Goal: Navigation & Orientation: Find specific page/section

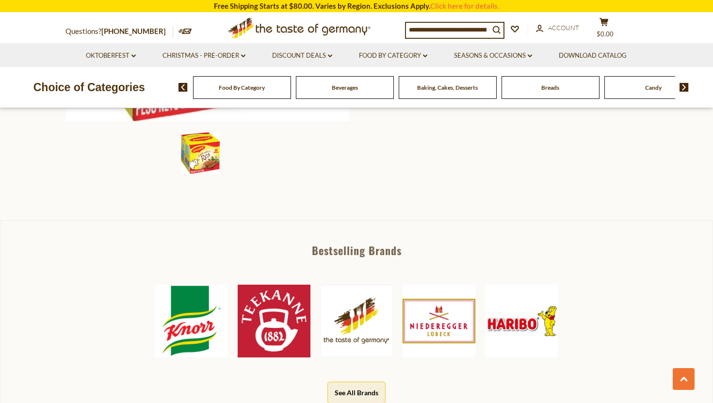
scroll to position [418, 0]
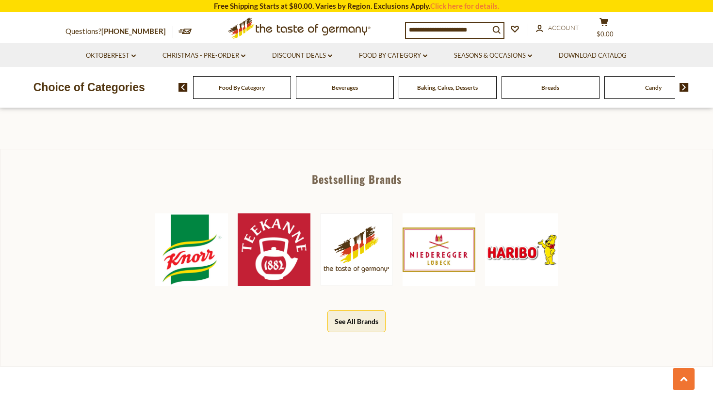
click at [353, 322] on button "See All Brands" at bounding box center [357, 322] width 58 height 22
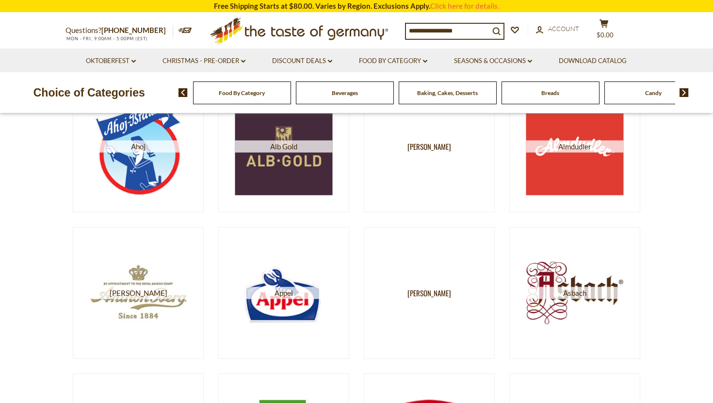
scroll to position [339, 0]
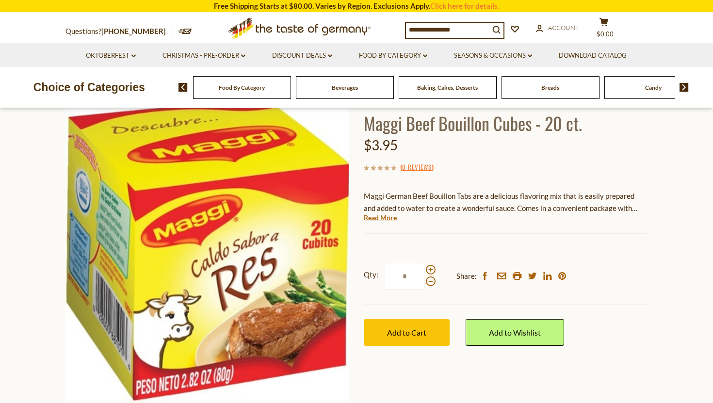
scroll to position [66, 0]
